Goal: Task Accomplishment & Management: Use online tool/utility

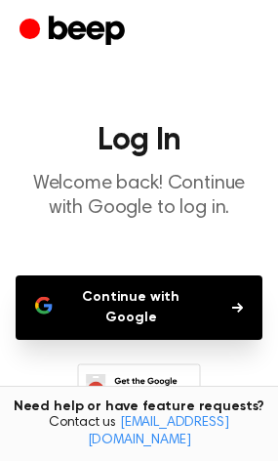
drag, startPoint x: 181, startPoint y: 322, endPoint x: 191, endPoint y: 314, distance: 12.5
click at [191, 314] on button "Continue with Google" at bounding box center [139, 307] width 247 height 64
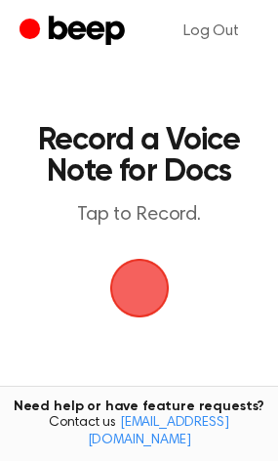
click at [156, 309] on span "button" at bounding box center [138, 288] width 66 height 66
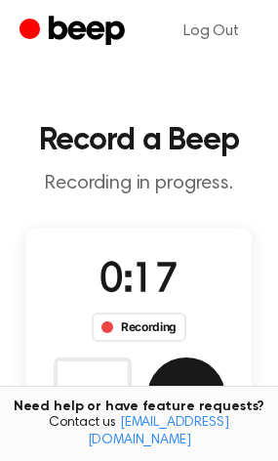
scroll to position [116, 0]
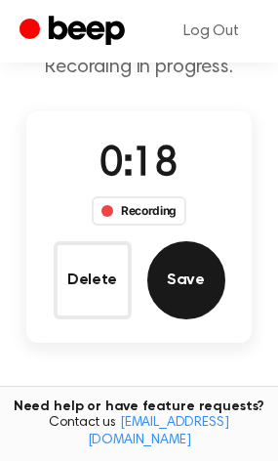
click at [181, 274] on button "Save" at bounding box center [186, 280] width 78 height 78
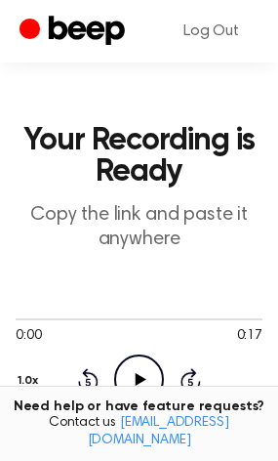
scroll to position [83, 0]
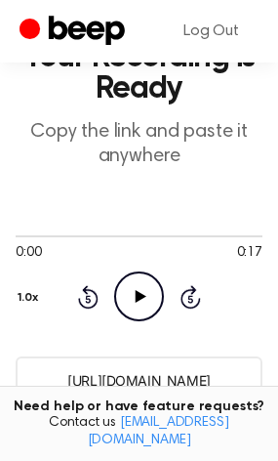
click at [141, 295] on icon at bounding box center [141, 296] width 11 height 13
click at [141, 295] on icon at bounding box center [139, 296] width 9 height 13
